Goal: Task Accomplishment & Management: Manage account settings

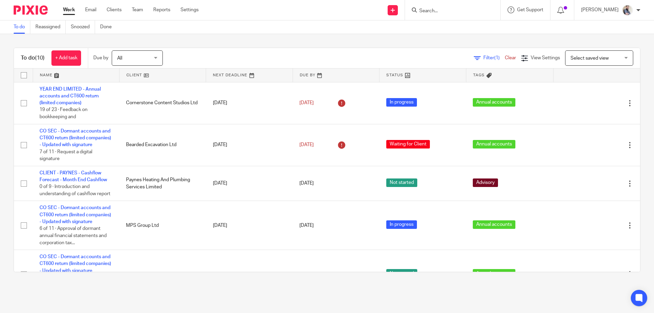
scroll to position [91, 0]
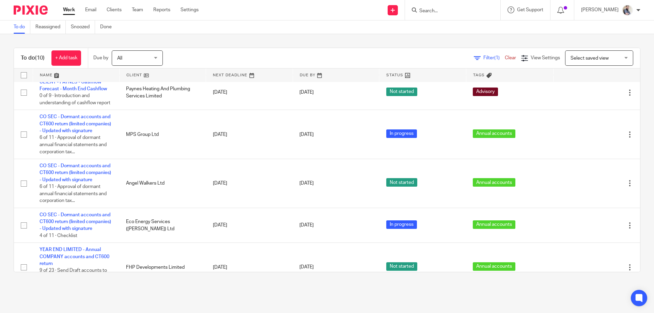
click at [445, 10] on input "Search" at bounding box center [448, 11] width 61 height 6
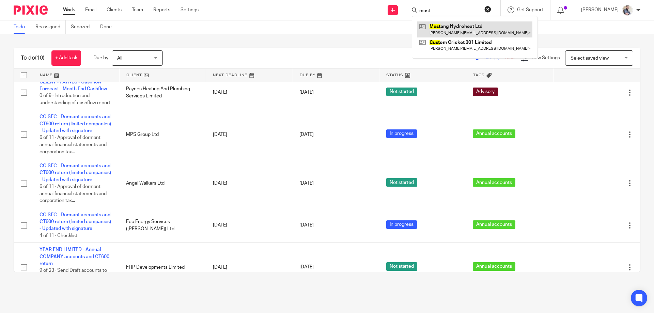
type input "must"
click at [488, 25] on link at bounding box center [474, 29] width 115 height 16
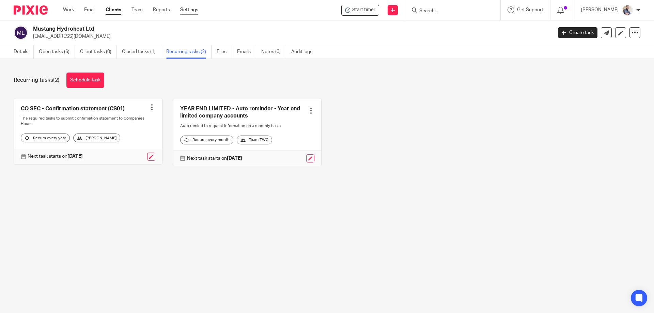
click at [197, 7] on link "Settings" at bounding box center [189, 9] width 18 height 7
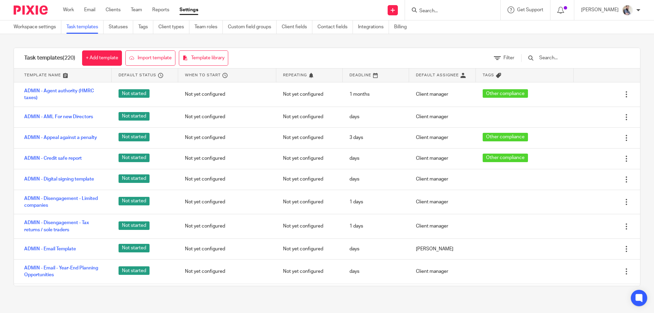
click at [560, 62] on input "text" at bounding box center [577, 57] width 79 height 7
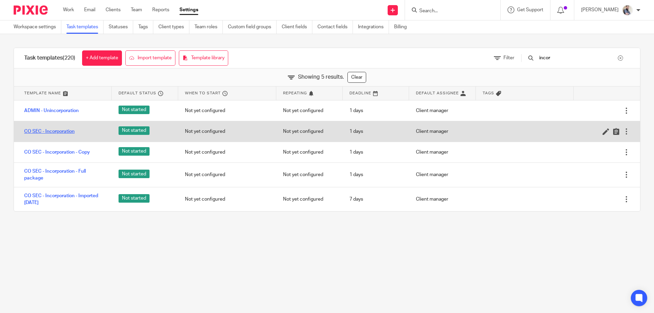
type input "incor"
click at [53, 129] on link "CO SEC - Incorporation" at bounding box center [49, 131] width 50 height 7
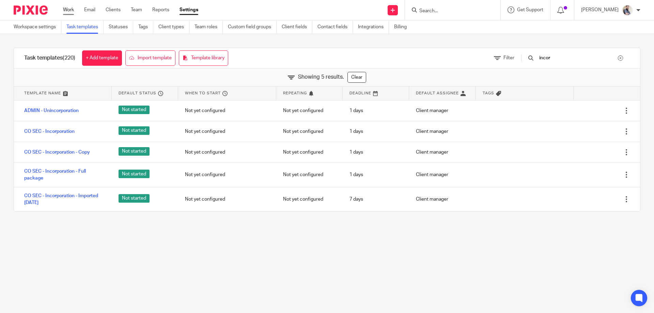
click at [63, 6] on link "Work" at bounding box center [68, 9] width 11 height 7
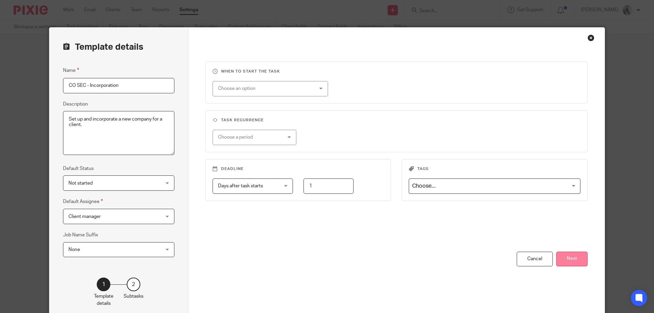
click at [578, 263] on button "Next" at bounding box center [571, 259] width 31 height 15
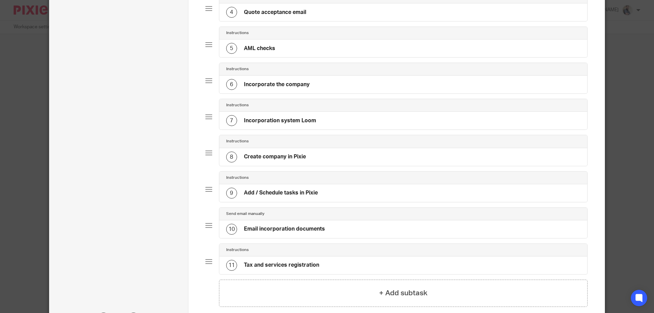
scroll to position [181, 0]
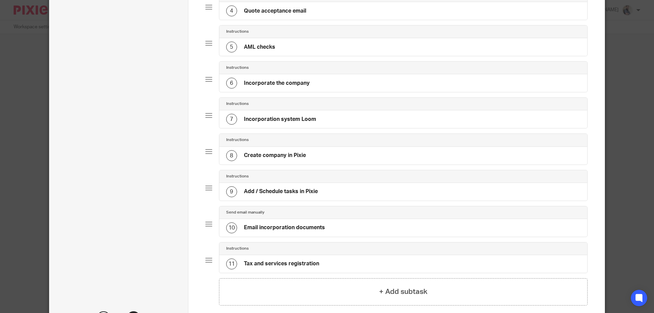
click at [274, 195] on div "9 Add / Schedule tasks in Pixie" at bounding box center [272, 191] width 92 height 11
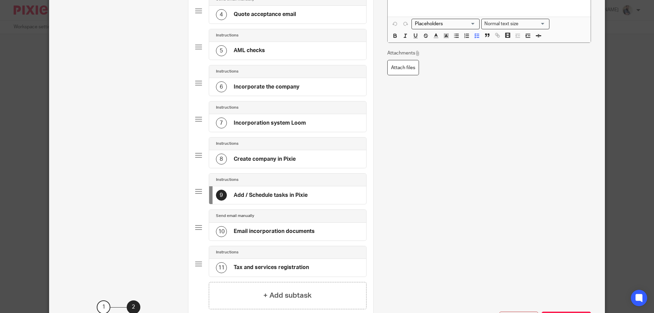
scroll to position [0, 0]
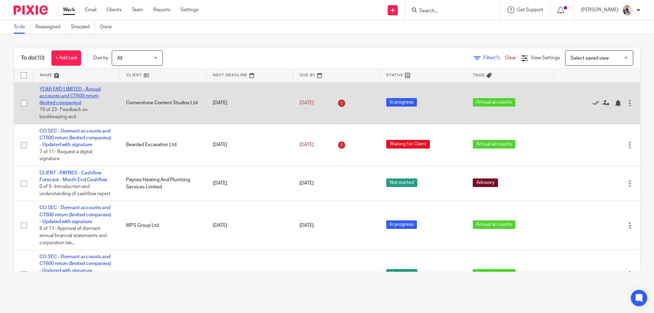
click at [80, 100] on link "YEAR END LIMITED - Annual accounts and CT600 return (limited companies)" at bounding box center [69, 96] width 61 height 19
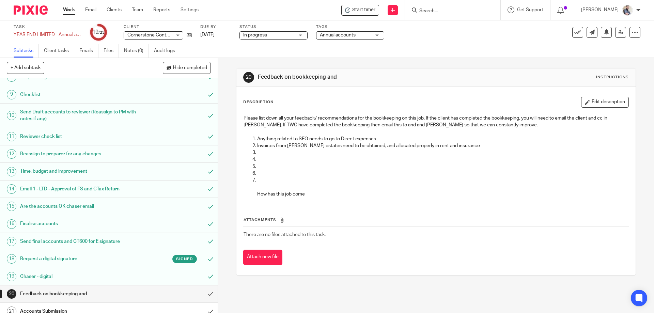
scroll to position [181, 0]
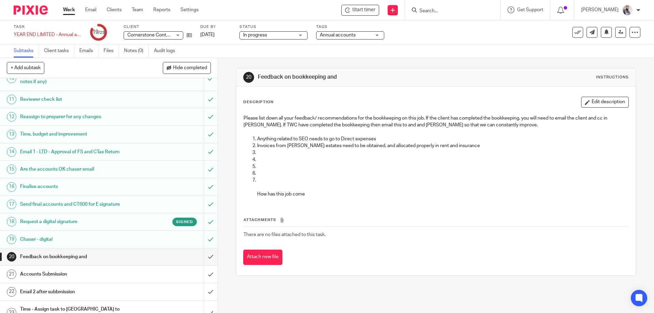
click at [66, 278] on h1 "Accounts Submission" at bounding box center [79, 274] width 118 height 10
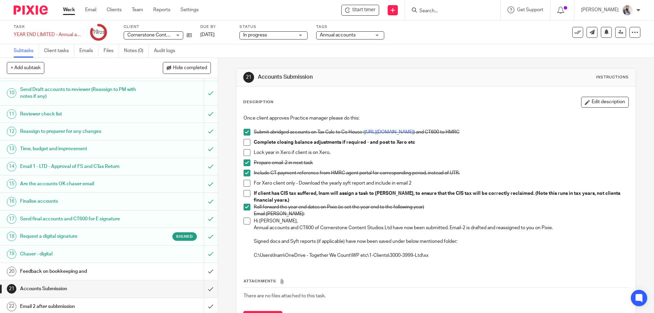
scroll to position [181, 0]
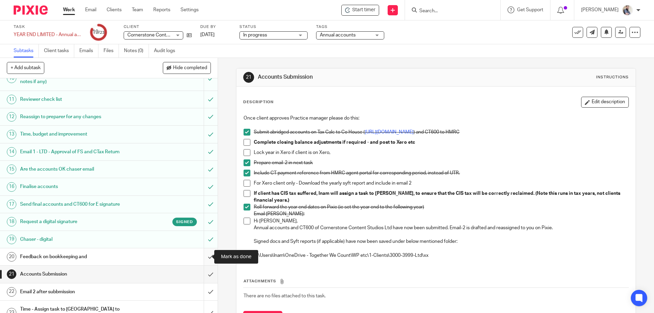
click at [205, 255] on input "submit" at bounding box center [109, 256] width 218 height 17
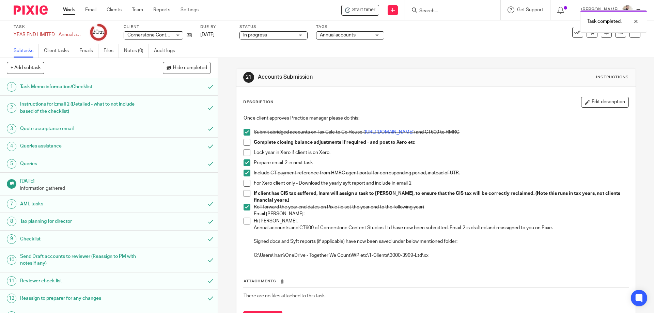
click at [244, 142] on span at bounding box center [246, 142] width 7 height 7
click at [245, 154] on span at bounding box center [246, 152] width 7 height 7
click at [243, 184] on span at bounding box center [246, 183] width 7 height 7
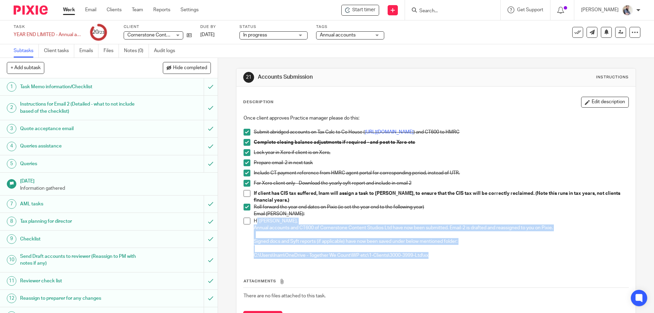
drag, startPoint x: 255, startPoint y: 218, endPoint x: 435, endPoint y: 255, distance: 183.8
click at [435, 255] on div "Hi Aaron, Annual accounts and CT600 of Cornerstone Content Studios Ltd have now…" at bounding box center [441, 239] width 374 height 42
copy div "i Aaron, Annual accounts and CT600 of Cornerstone Content Studios Ltd have now …"
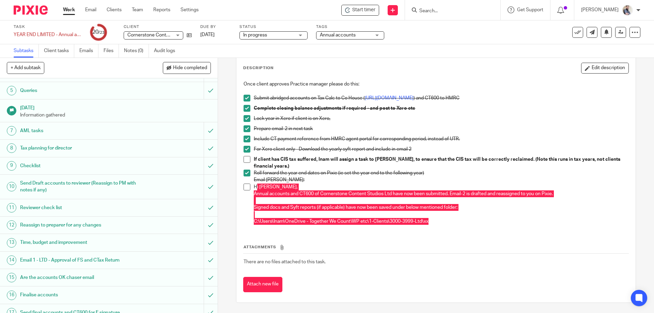
scroll to position [181, 0]
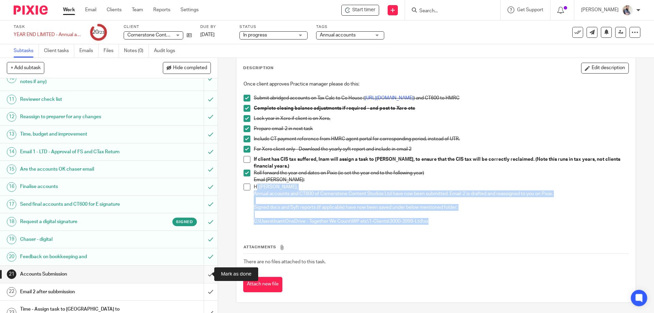
click at [203, 274] on input "submit" at bounding box center [109, 274] width 218 height 17
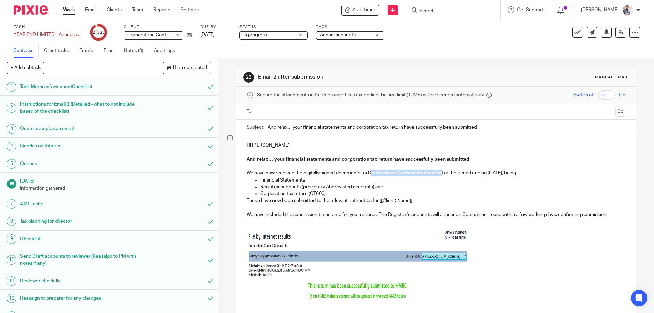
drag, startPoint x: 370, startPoint y: 172, endPoint x: 441, endPoint y: 172, distance: 70.1
click at [441, 172] on strong "Cornerstone Content Studios Ltd" at bounding box center [404, 173] width 75 height 5
copy strong "ornerstone Content Studios Ltd"
click at [426, 204] on p "To enrich screen reader interactions, please activate Accessibility in Grammarl…" at bounding box center [435, 207] width 378 height 7
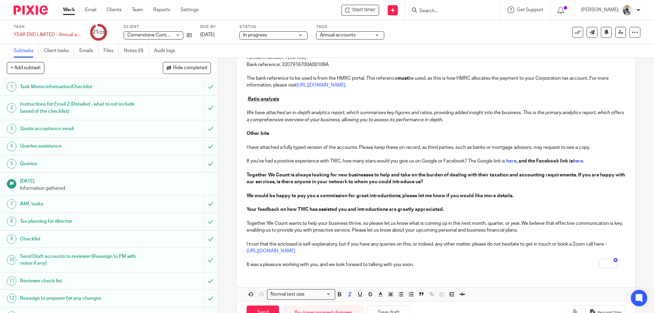
scroll to position [339, 0]
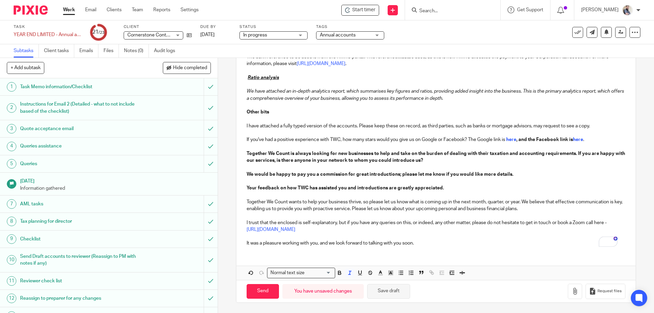
click at [386, 292] on button "Save draft" at bounding box center [388, 291] width 43 height 15
drag, startPoint x: 243, startPoint y: 143, endPoint x: 291, endPoint y: 143, distance: 48.3
click at [291, 143] on div "Hi Thomas, And relax… your financial statements and corporation tax return have…" at bounding box center [435, 23] width 399 height 455
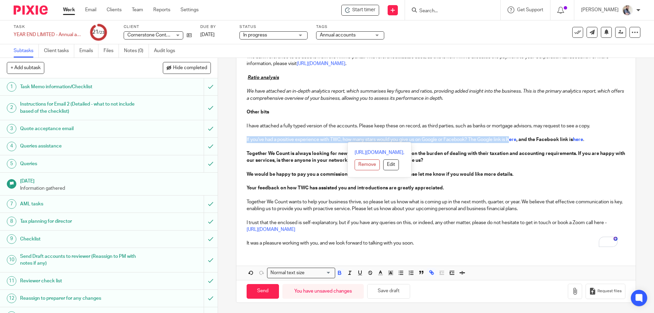
drag, startPoint x: 244, startPoint y: 140, endPoint x: 507, endPoint y: 142, distance: 262.8
click at [508, 142] on div "Hi Thomas, And relax… your financial statements and corporation tax return have…" at bounding box center [435, 23] width 399 height 455
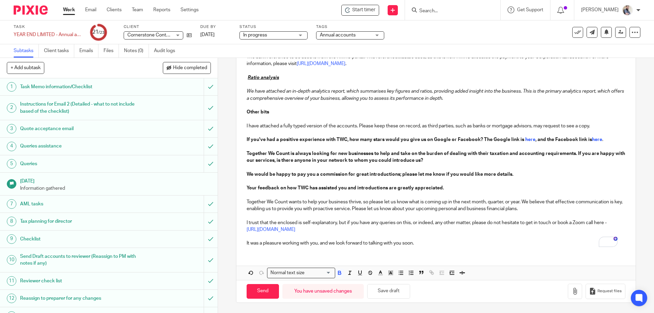
click at [484, 165] on p "To enrich screen reader interactions, please activate Accessibility in Grammarl…" at bounding box center [435, 167] width 378 height 7
click at [395, 289] on button "Save draft" at bounding box center [388, 291] width 43 height 15
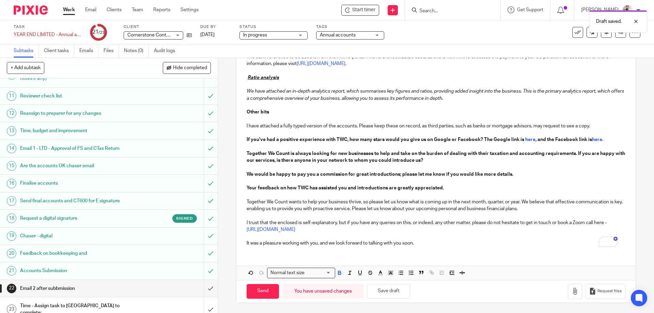
scroll to position [187, 0]
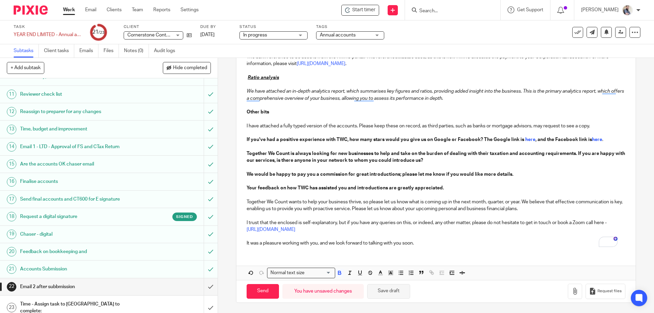
click at [390, 288] on button "Save draft" at bounding box center [388, 291] width 43 height 15
click at [619, 34] on link at bounding box center [620, 32] width 11 height 11
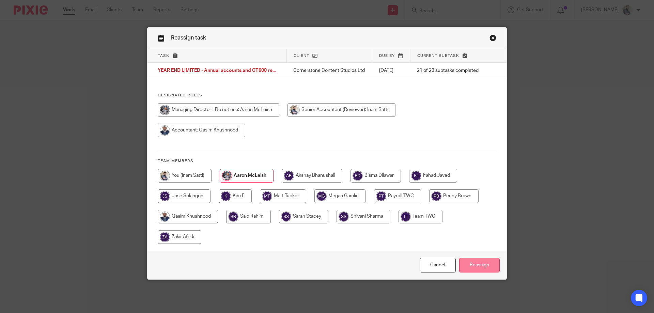
click at [472, 266] on input "Reassign" at bounding box center [479, 265] width 41 height 15
